Goal: Find specific page/section: Find specific page/section

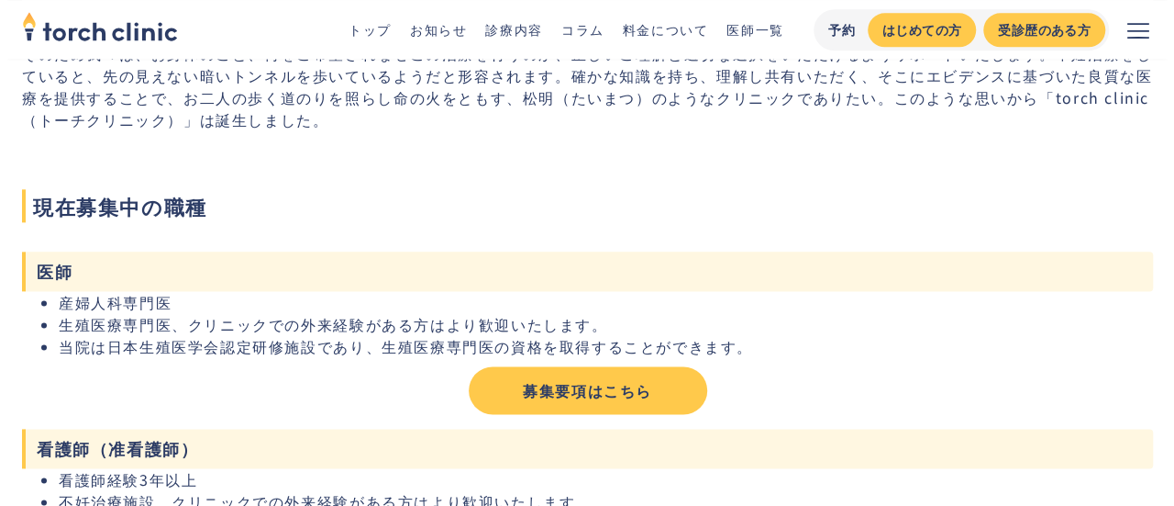
scroll to position [1040, 0]
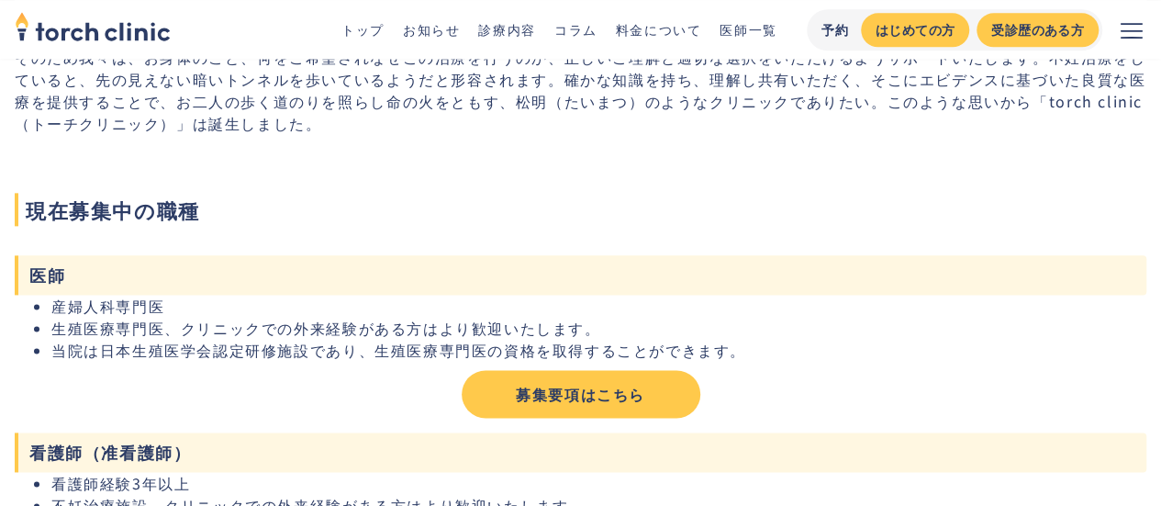
click at [1132, 39] on icon "メニューを開く" at bounding box center [1131, 30] width 22 height 22
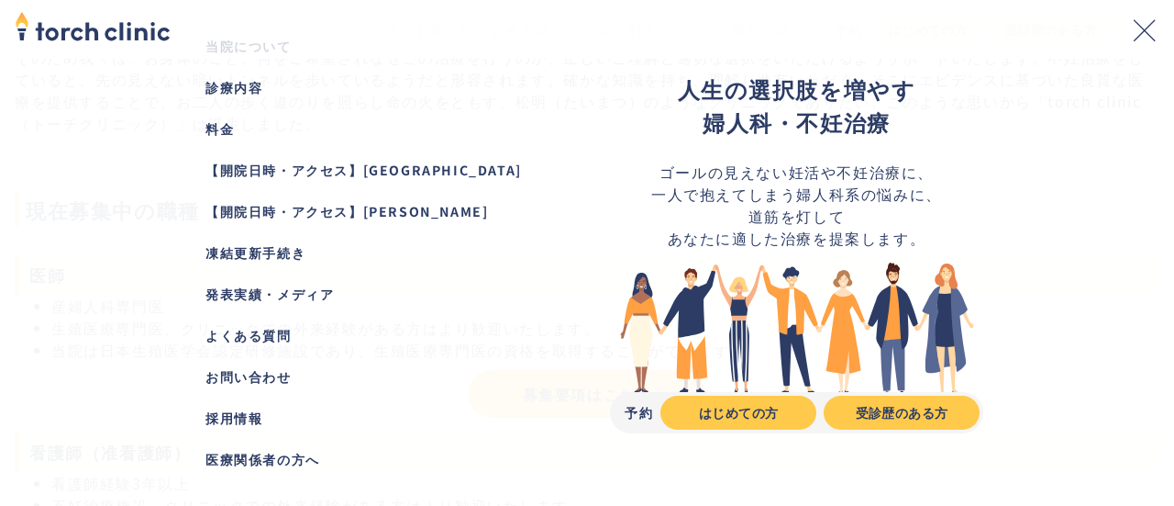
click at [240, 412] on div "採用情報" at bounding box center [378, 417] width 344 height 19
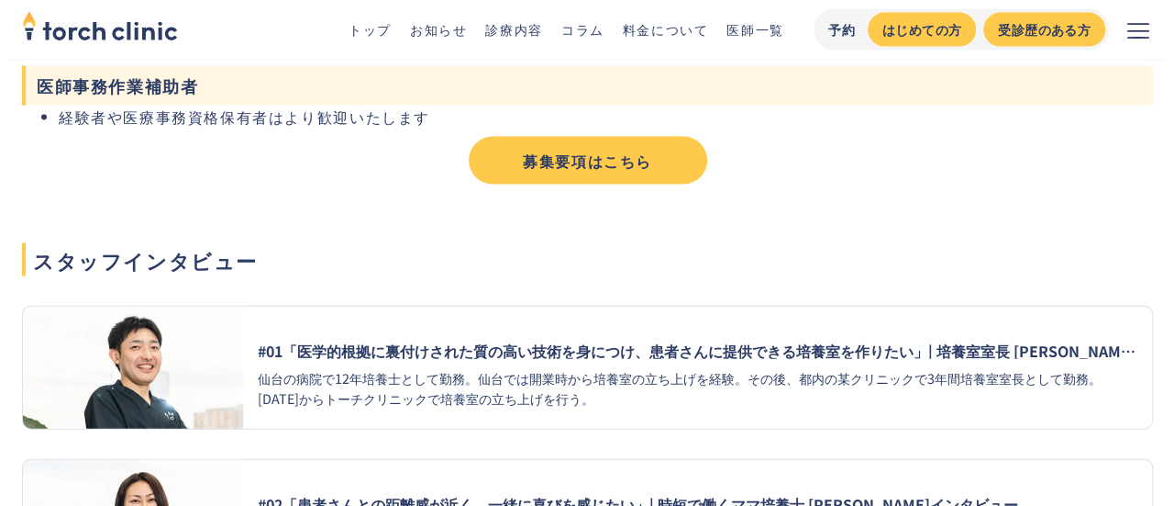
scroll to position [2124, 0]
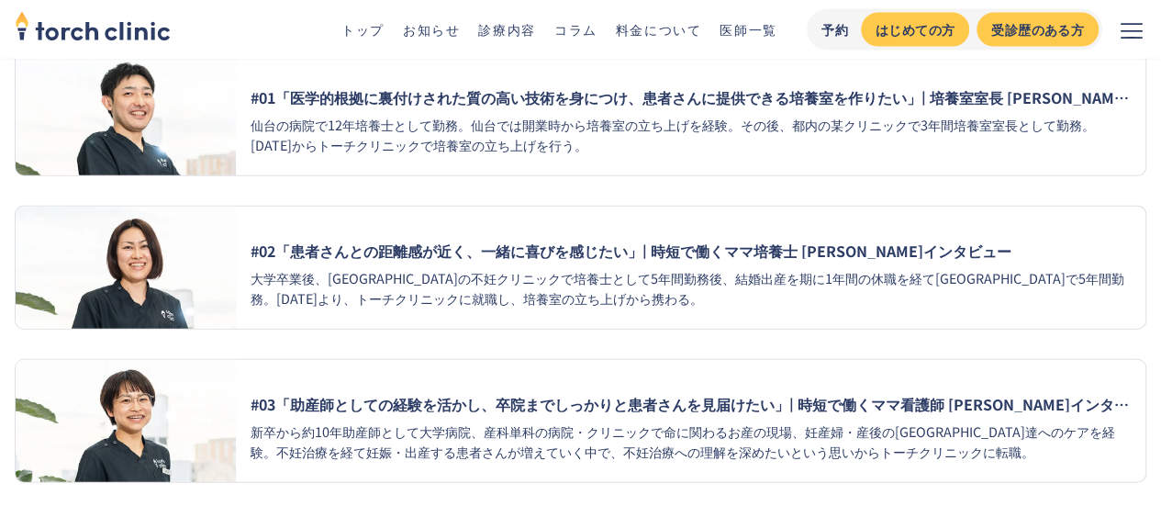
click at [1125, 23] on icon "メニューを開く" at bounding box center [1131, 30] width 22 height 22
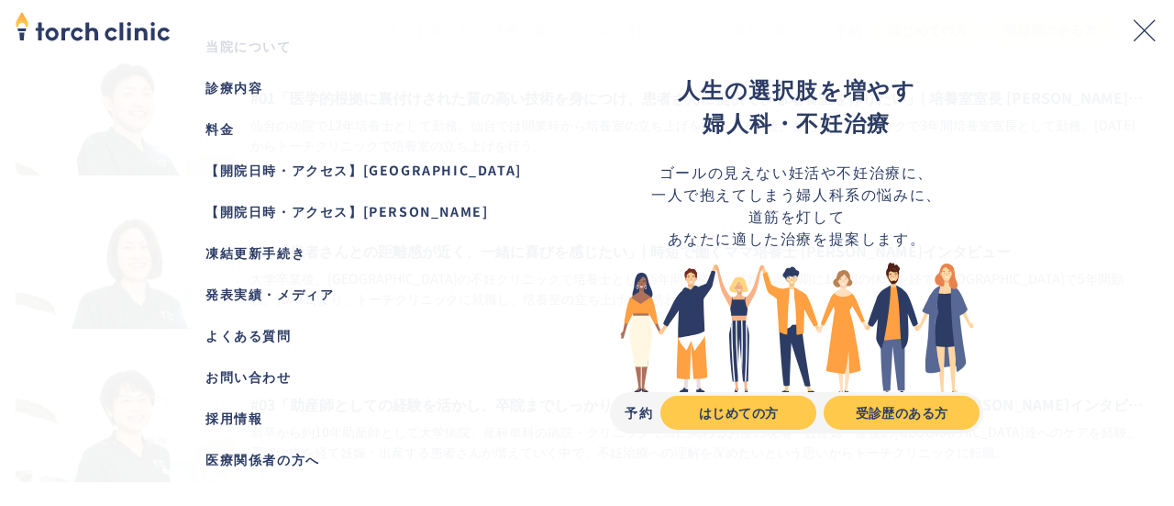
click at [367, 161] on div "【開院日時・アクセス】[GEOGRAPHIC_DATA]" at bounding box center [378, 170] width 344 height 19
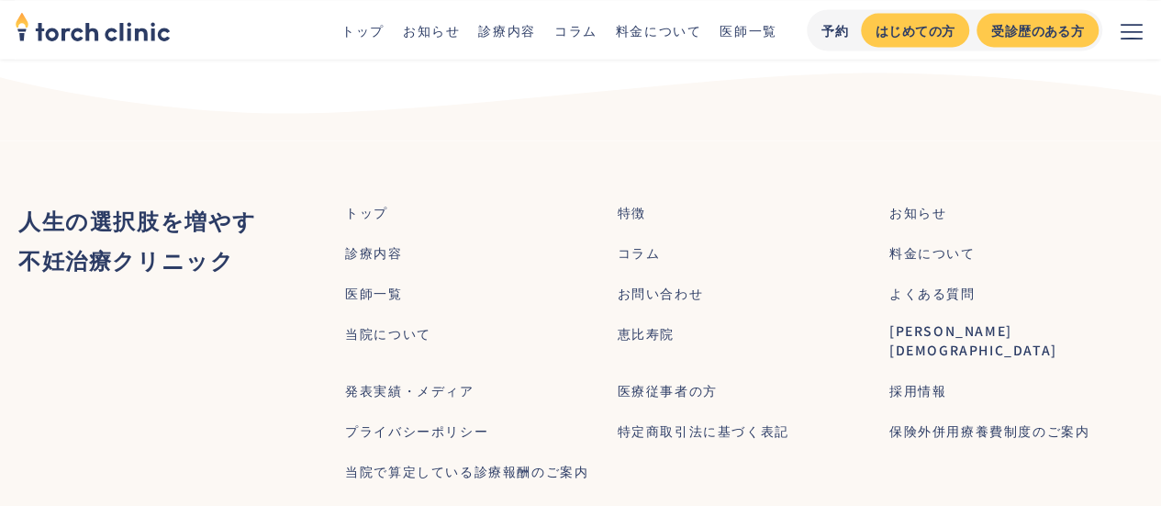
scroll to position [5352, 0]
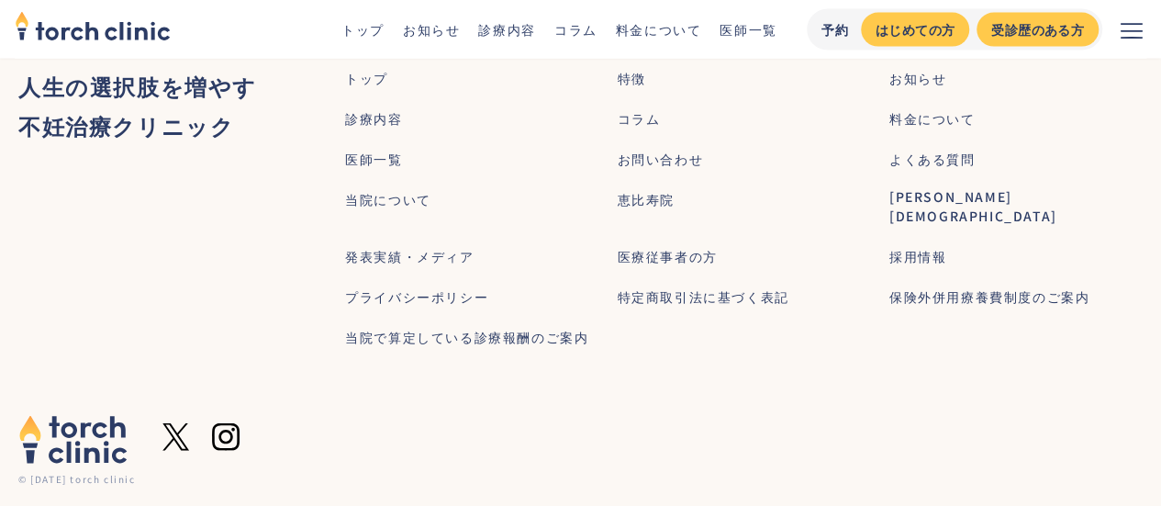
click at [928, 266] on div "採用情報" at bounding box center [917, 256] width 57 height 19
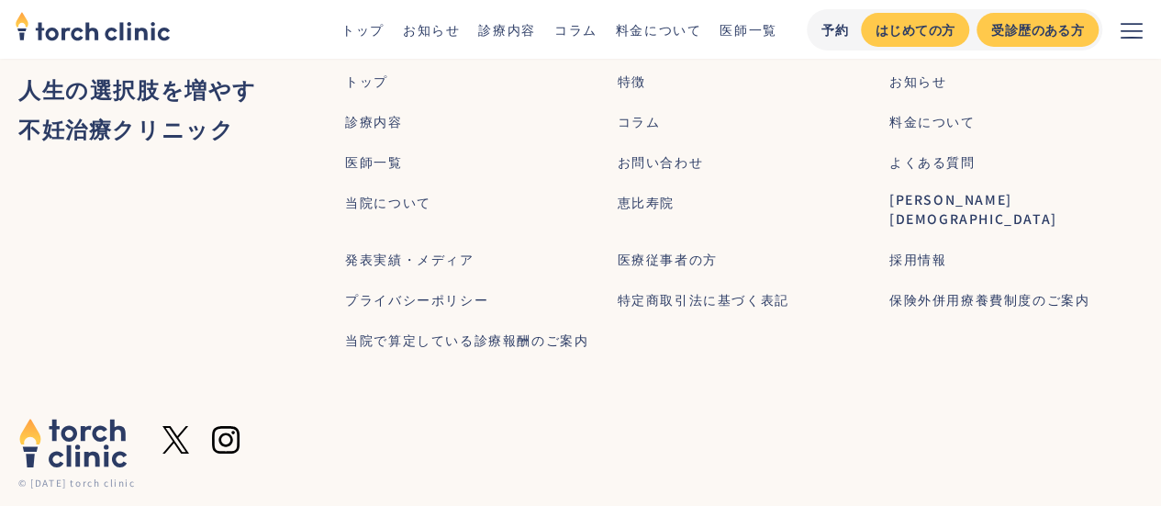
scroll to position [3404, 0]
